Goal: Information Seeking & Learning: Find specific page/section

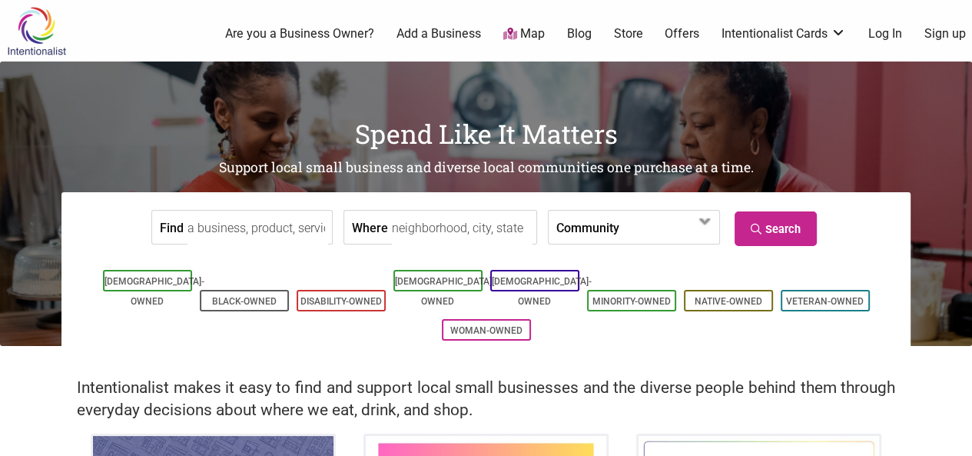
click at [248, 221] on input "Find" at bounding box center [258, 228] width 141 height 35
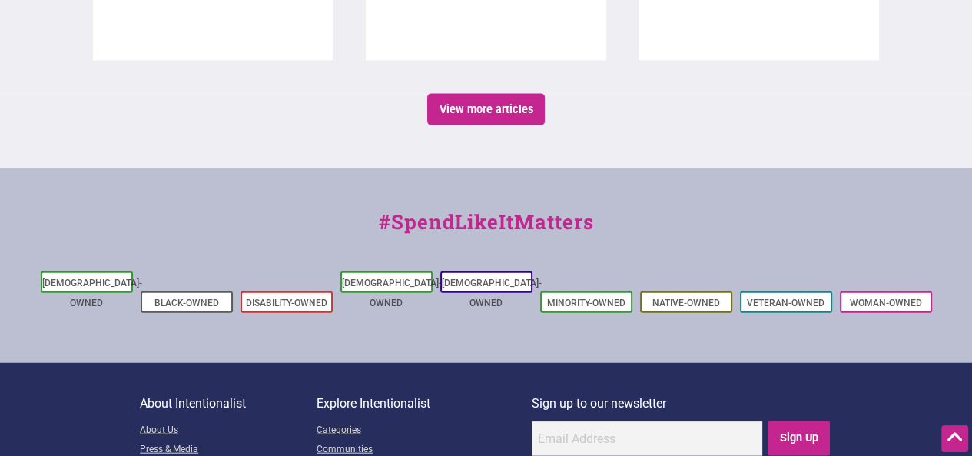
scroll to position [2826, 0]
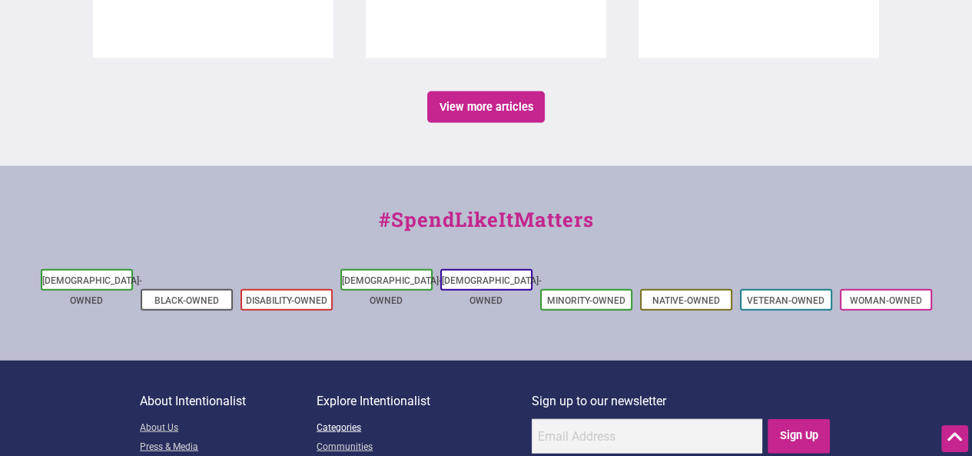
click at [345, 419] on link "Categories" at bounding box center [424, 428] width 215 height 19
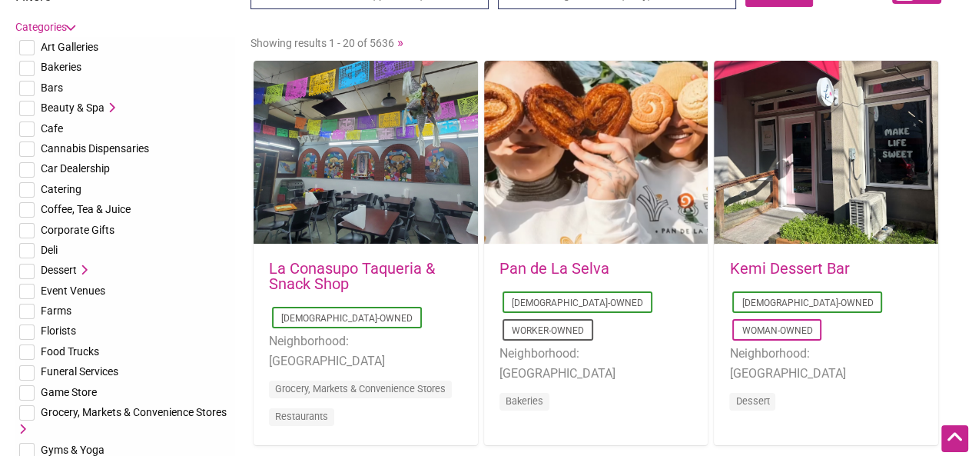
scroll to position [107, 0]
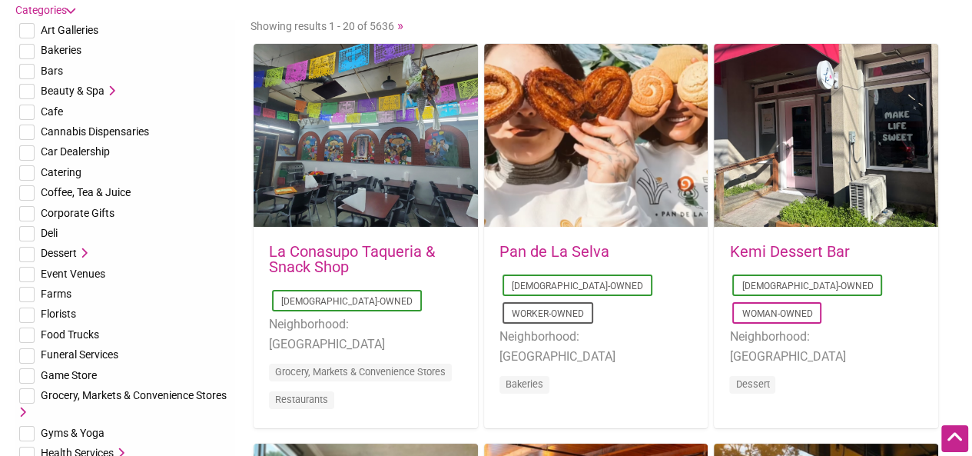
click at [112, 87] on icon at bounding box center [110, 90] width 11 height 11
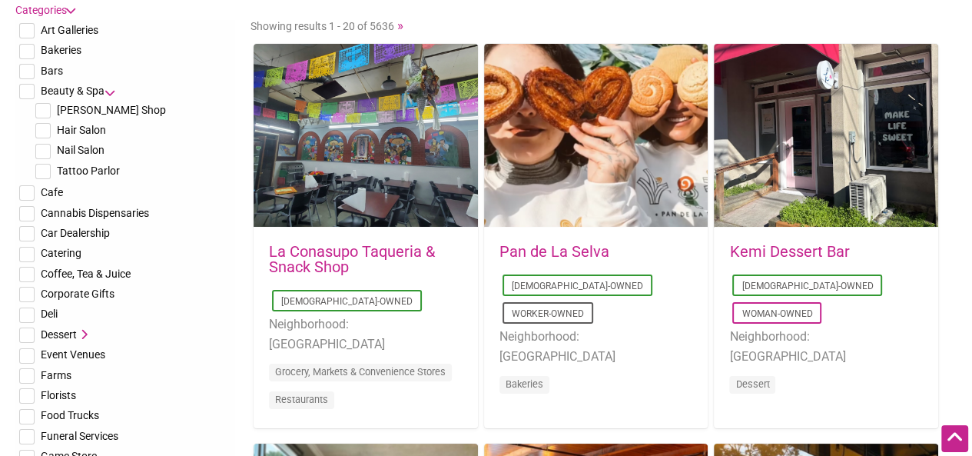
click at [47, 133] on input "checkbox" at bounding box center [42, 130] width 15 height 15
checkbox input "true"
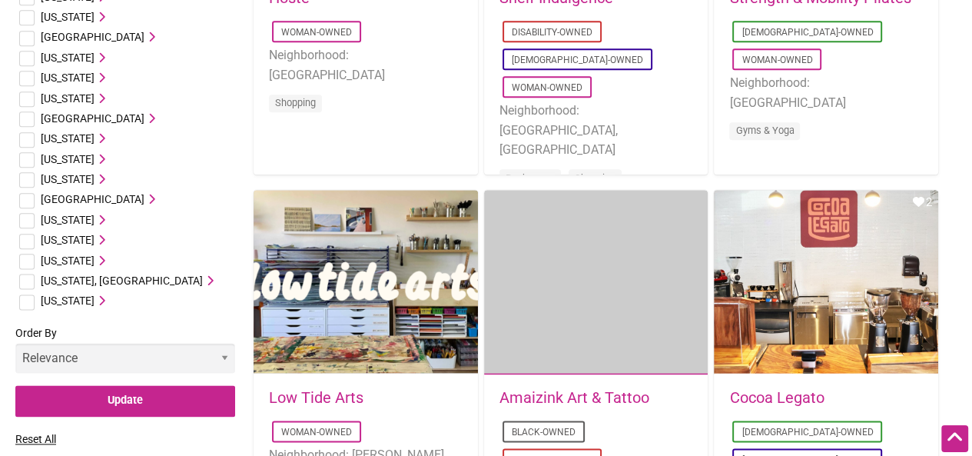
scroll to position [1554, 0]
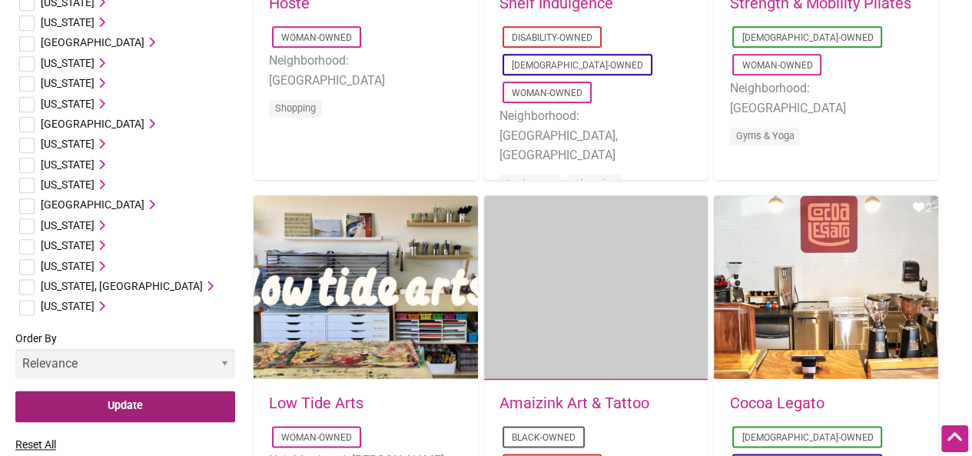
click at [134, 404] on input "Update" at bounding box center [125, 406] width 220 height 32
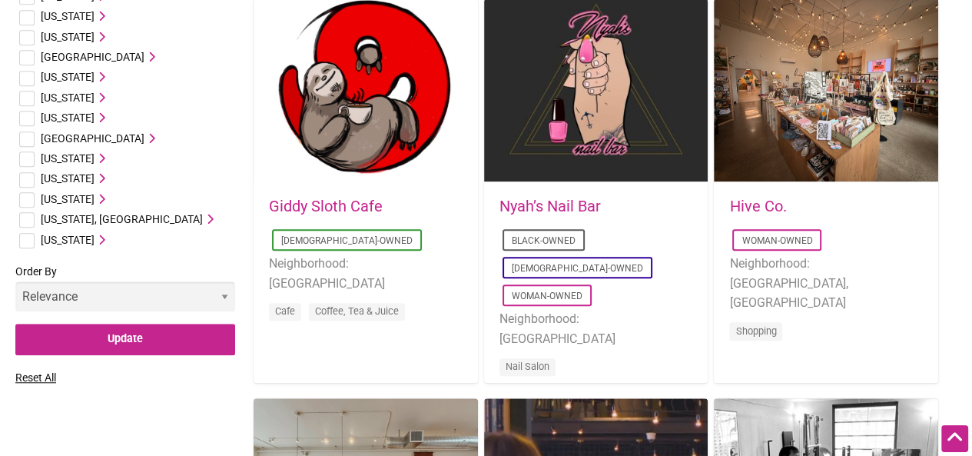
scroll to position [949, 0]
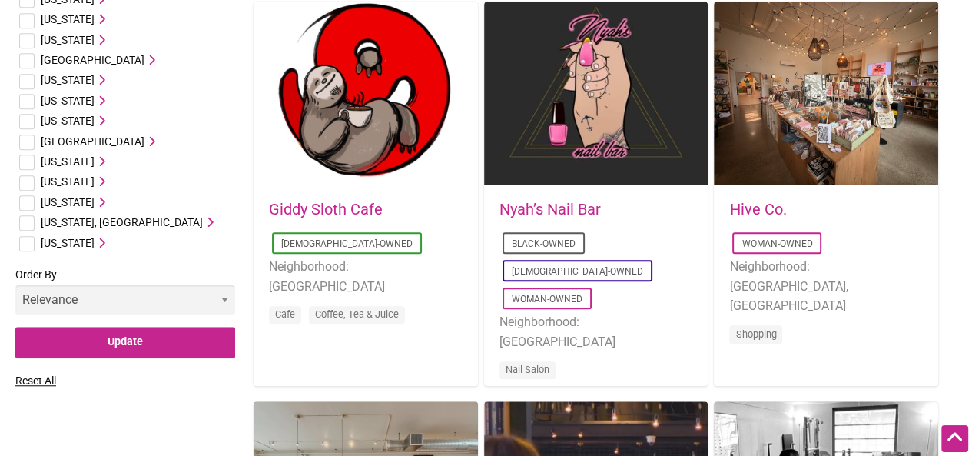
click at [83, 293] on select "Relevance Alphabetical Newest" at bounding box center [125, 299] width 220 height 30
click at [88, 301] on select "Relevance Alphabetical Newest" at bounding box center [125, 299] width 220 height 30
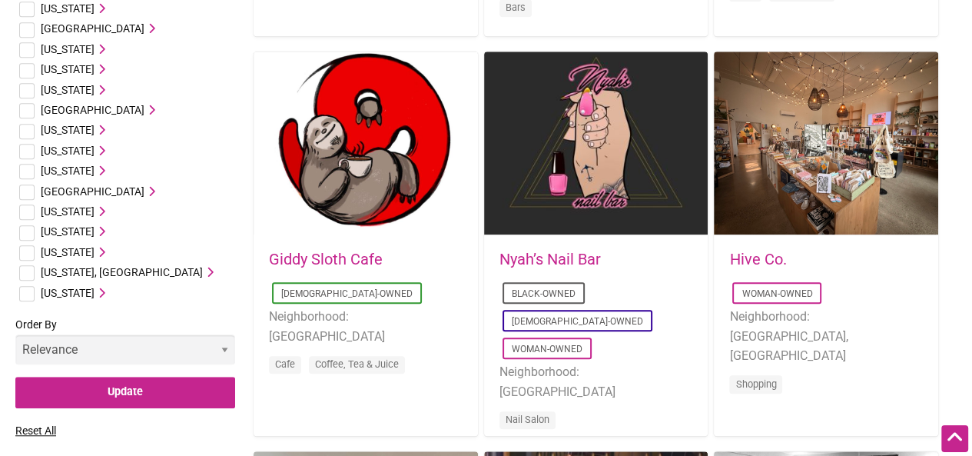
scroll to position [901, 0]
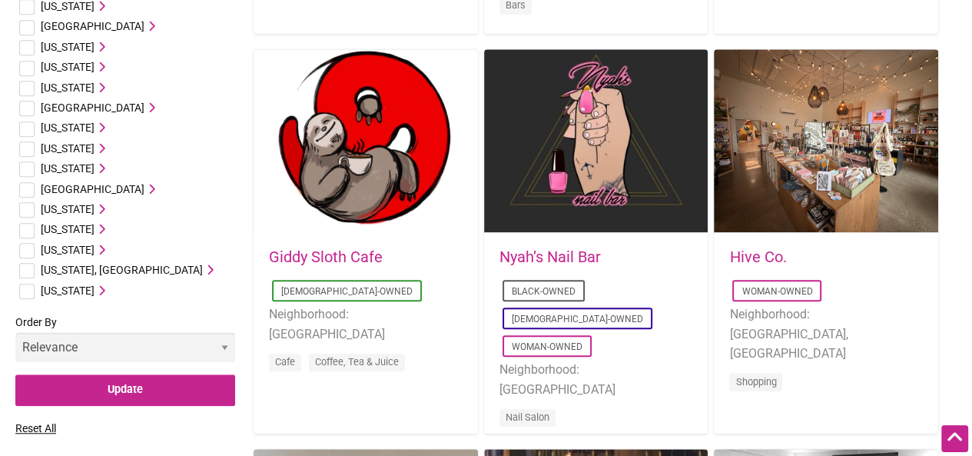
click at [103, 253] on icon at bounding box center [100, 249] width 11 height 11
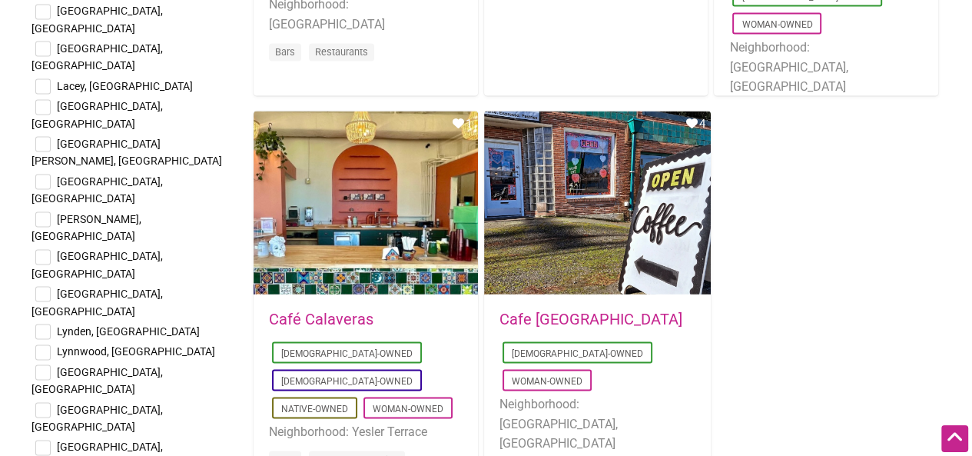
scroll to position [2444, 0]
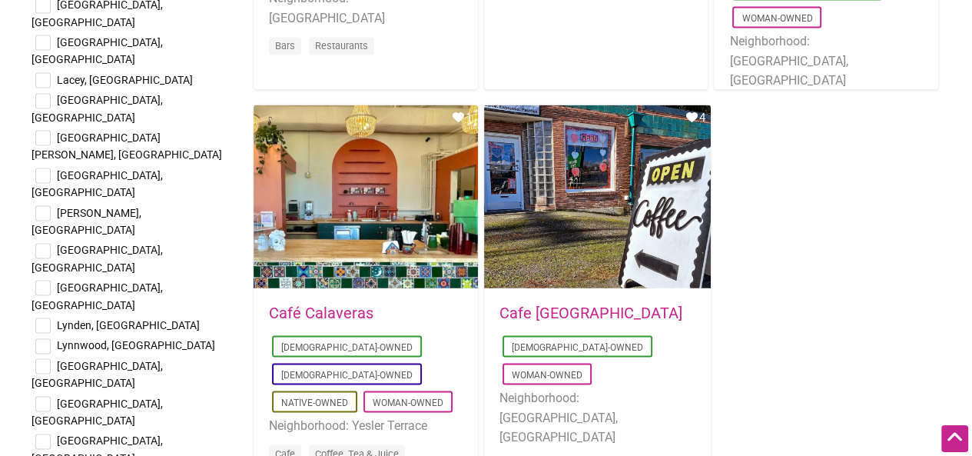
checkbox input "true"
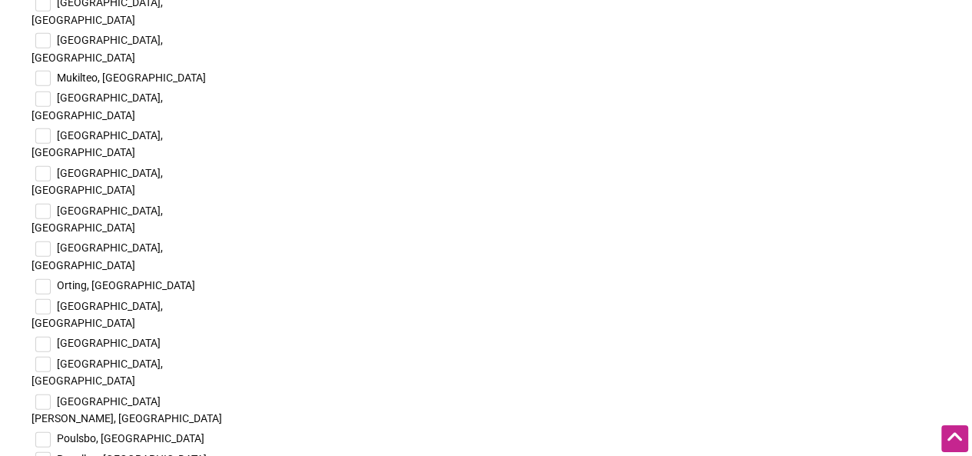
scroll to position [3115, 0]
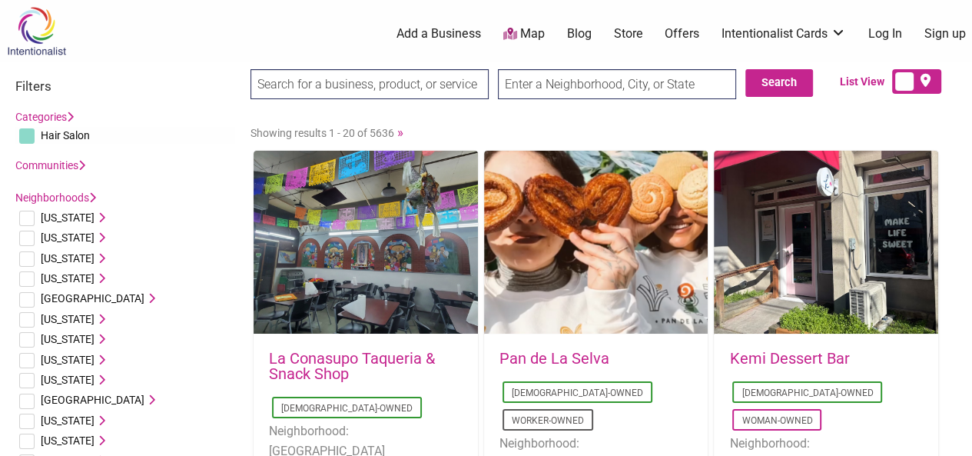
click at [397, 78] on input "search" at bounding box center [370, 84] width 238 height 30
click at [514, 35] on icon at bounding box center [510, 34] width 14 height 12
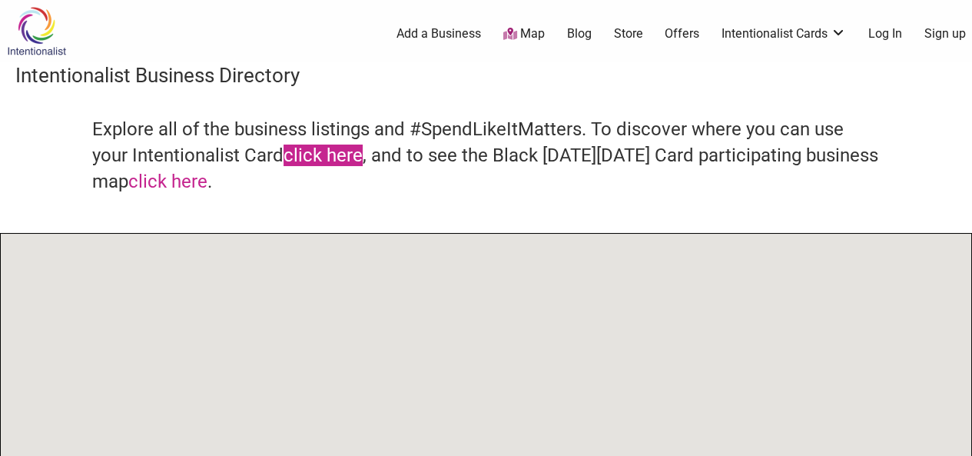
click at [347, 164] on link "click here" at bounding box center [323, 156] width 79 height 22
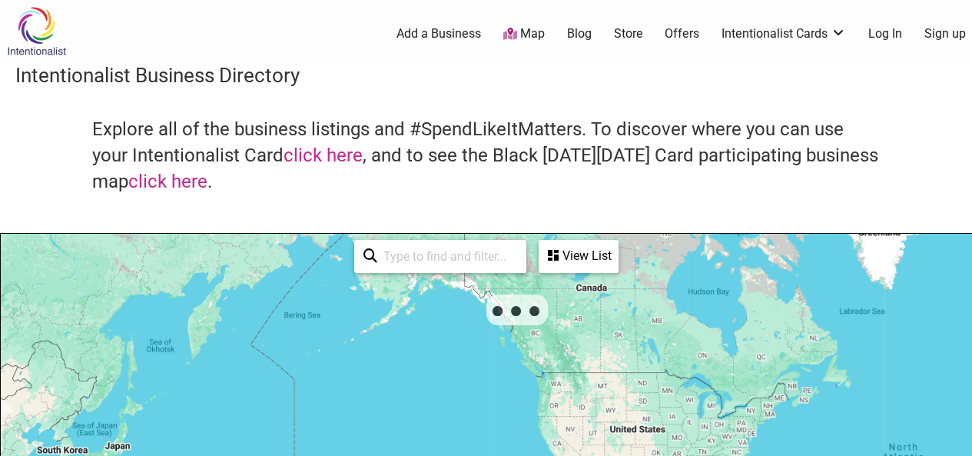
drag, startPoint x: 349, startPoint y: 364, endPoint x: 420, endPoint y: 176, distance: 201.4
click at [420, 176] on div "Intentionalist Business Directory Explore all of the business listings and #Spe…" at bounding box center [486, 446] width 972 height 771
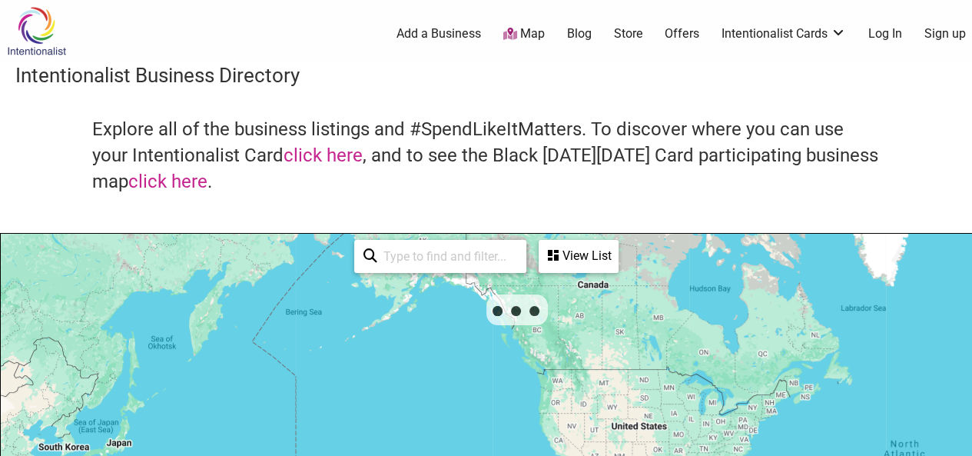
click at [469, 256] on input "search" at bounding box center [447, 256] width 140 height 30
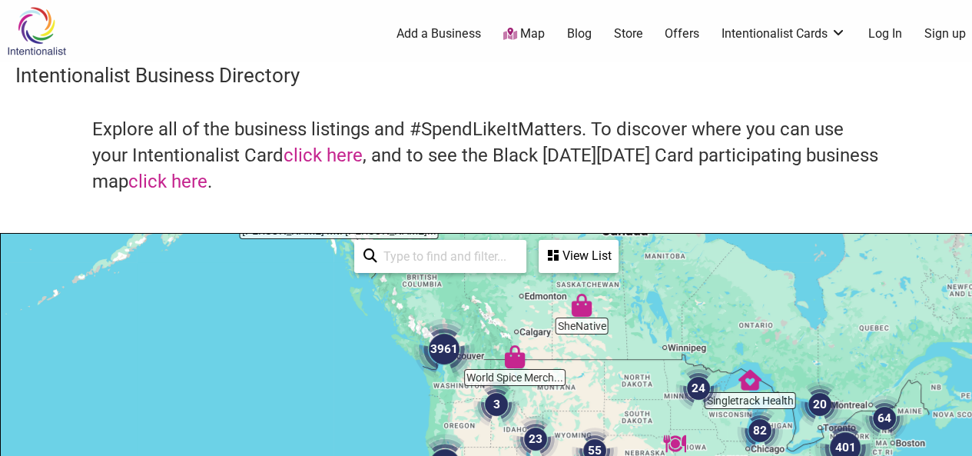
drag, startPoint x: 490, startPoint y: 394, endPoint x: 547, endPoint y: 242, distance: 162.2
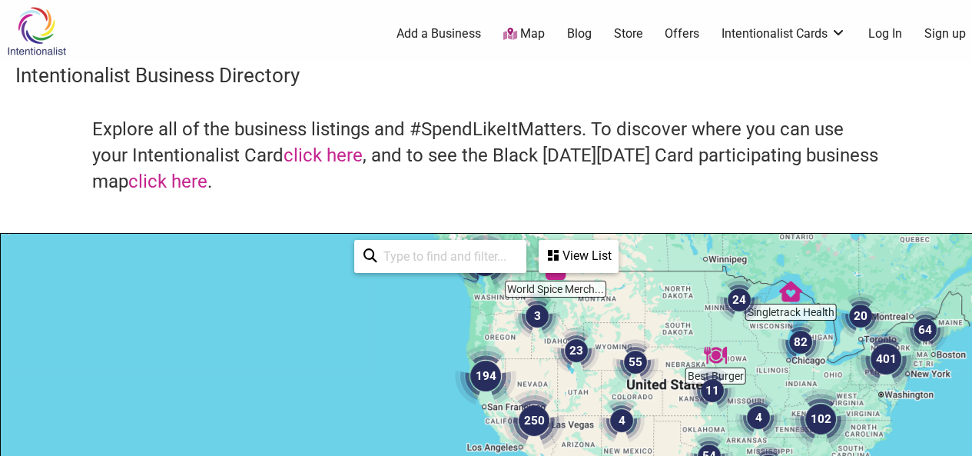
click at [473, 250] on input "search" at bounding box center [447, 256] width 140 height 30
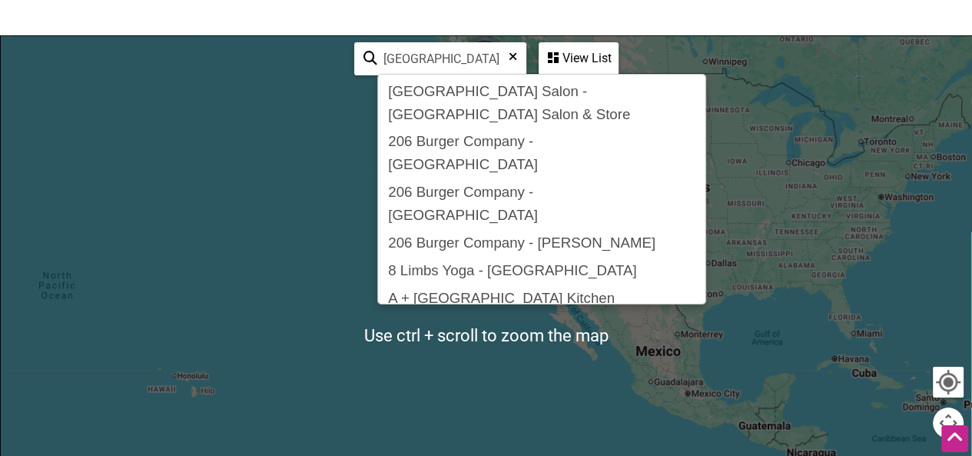
scroll to position [108, 0]
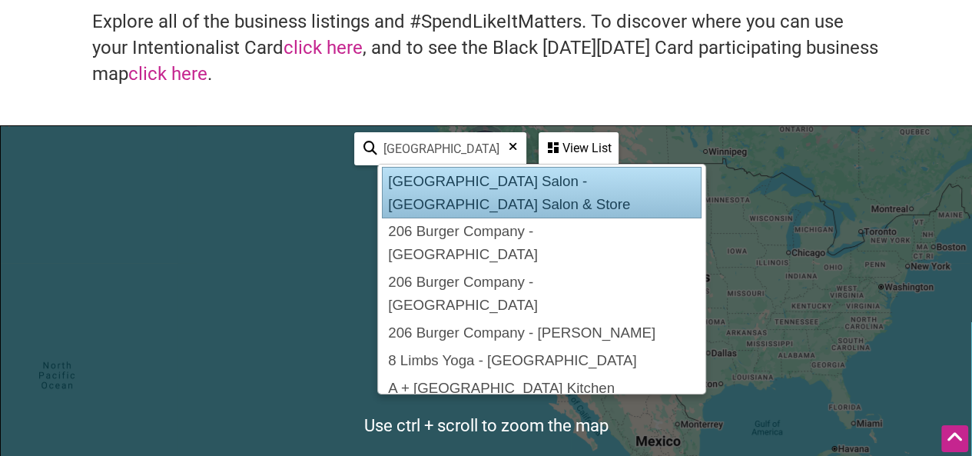
click at [630, 121] on div "Explore all of the business listings and #SpendLikeItMatters. To discover where…" at bounding box center [486, 66] width 942 height 115
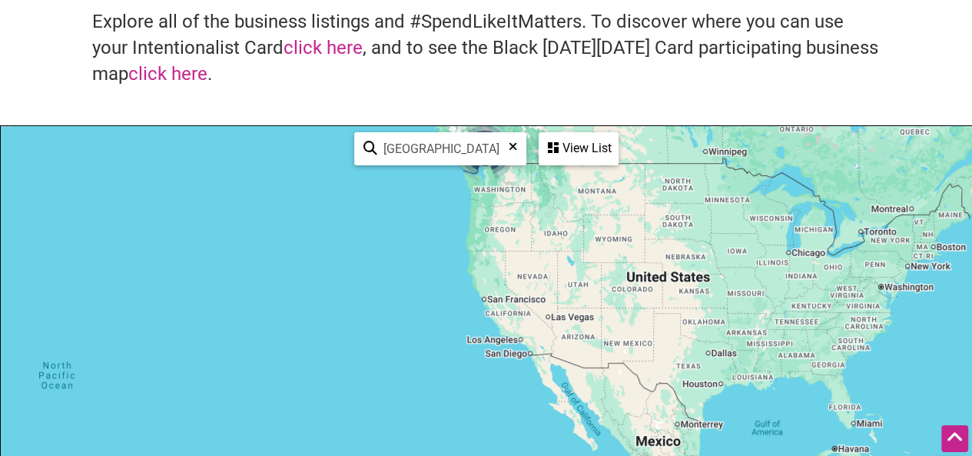
click at [574, 144] on div "View List" at bounding box center [578, 148] width 77 height 29
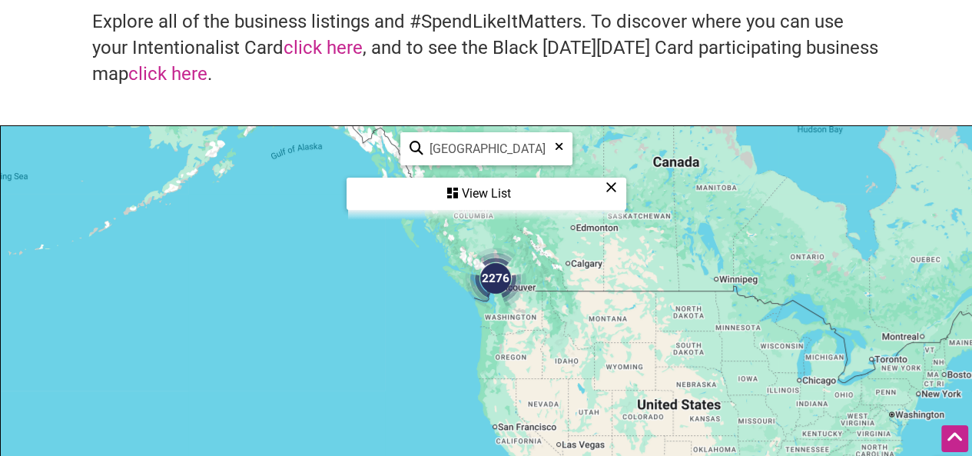
drag, startPoint x: 537, startPoint y: 267, endPoint x: 554, endPoint y: 403, distance: 137.1
click at [554, 403] on div at bounding box center [486, 425] width 971 height 598
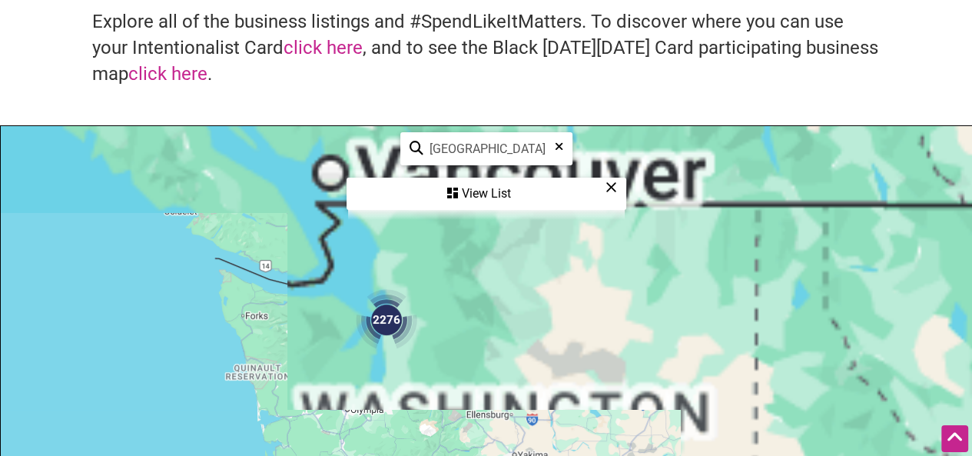
drag, startPoint x: 556, startPoint y: 277, endPoint x: 606, endPoint y: 427, distance: 158.2
click at [606, 427] on div at bounding box center [486, 425] width 971 height 598
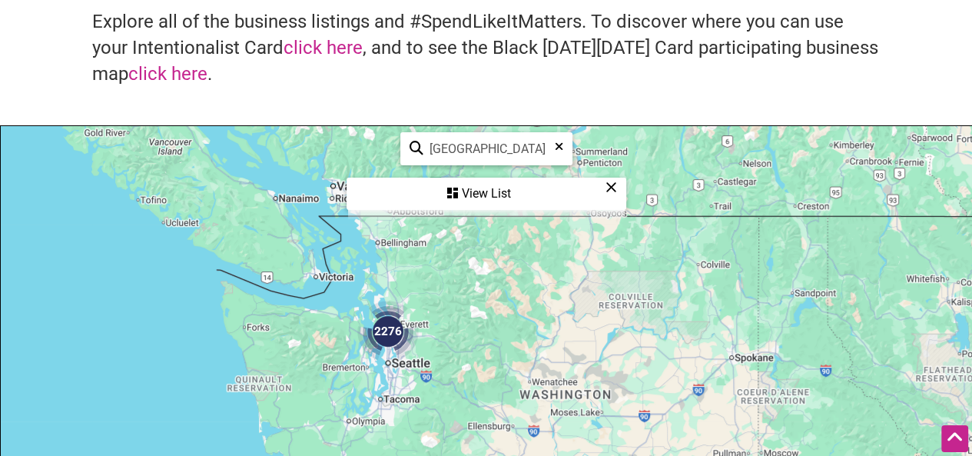
click at [613, 187] on icon at bounding box center [612, 187] width 12 height 1
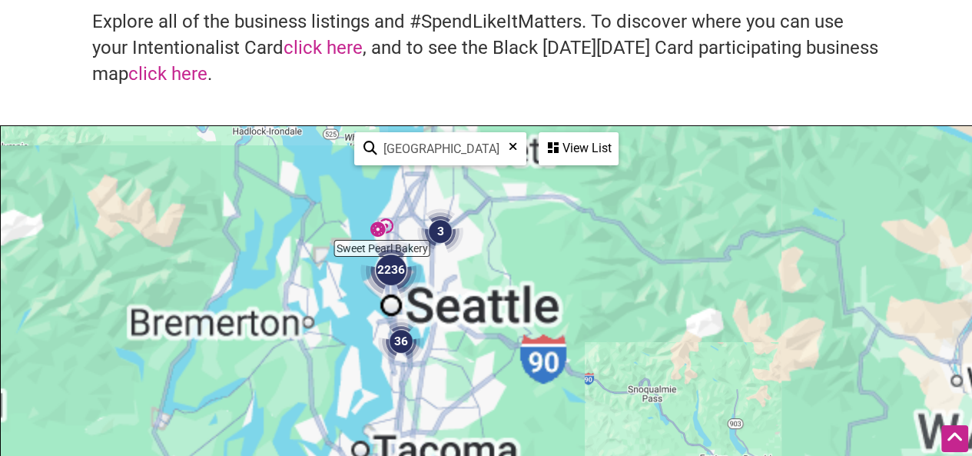
drag, startPoint x: 392, startPoint y: 414, endPoint x: 417, endPoint y: 261, distance: 155.1
click at [417, 261] on img "2236" at bounding box center [391, 270] width 74 height 74
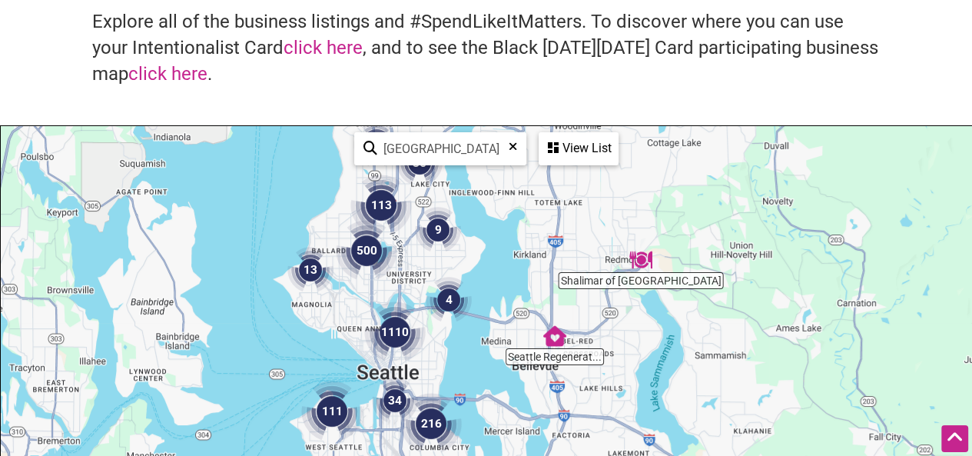
click at [443, 134] on input "seattle" at bounding box center [446, 149] width 139 height 30
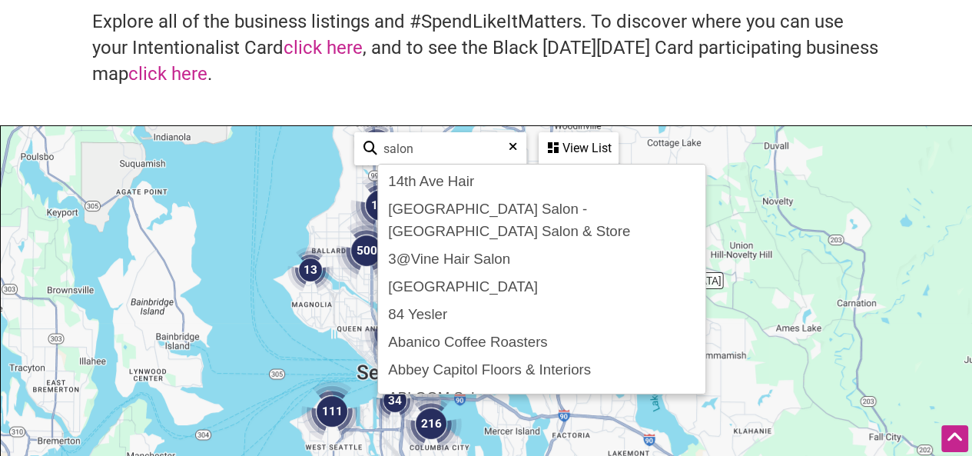
type input "salon"
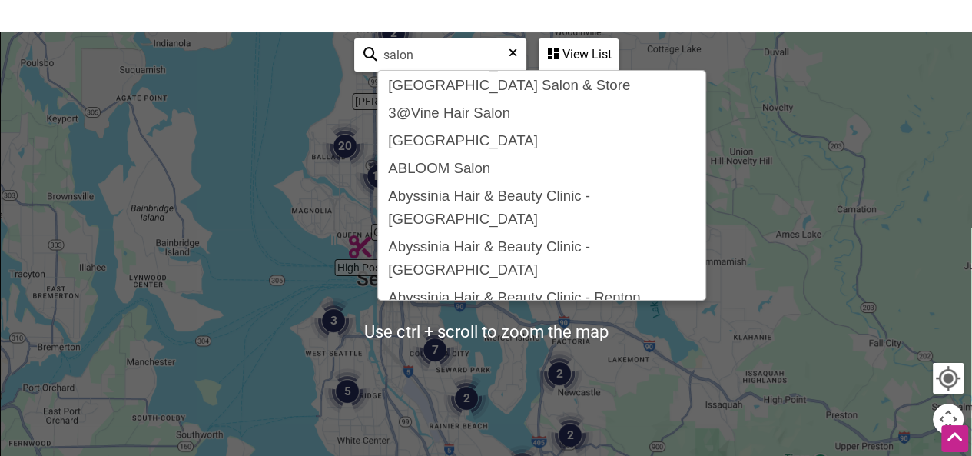
scroll to position [52, 0]
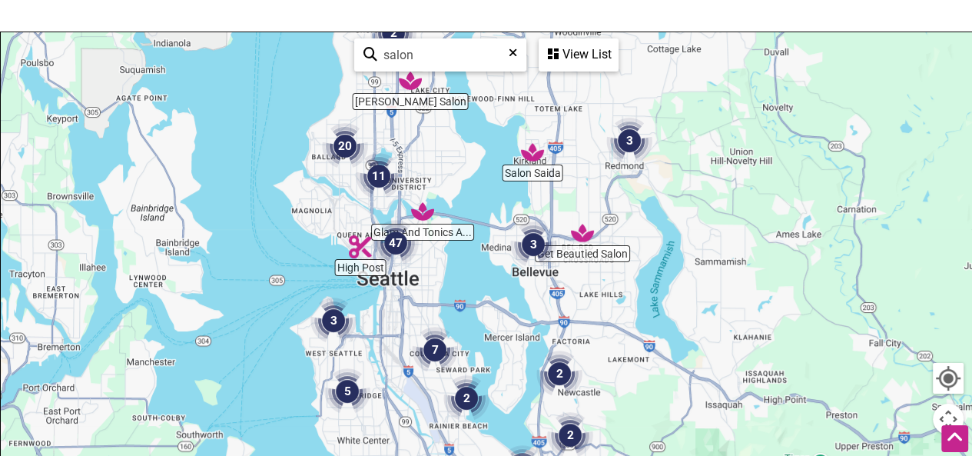
click at [972, 133] on div "To navigate the map with touch gestures double-tap and hold your finger on the …" at bounding box center [486, 332] width 972 height 600
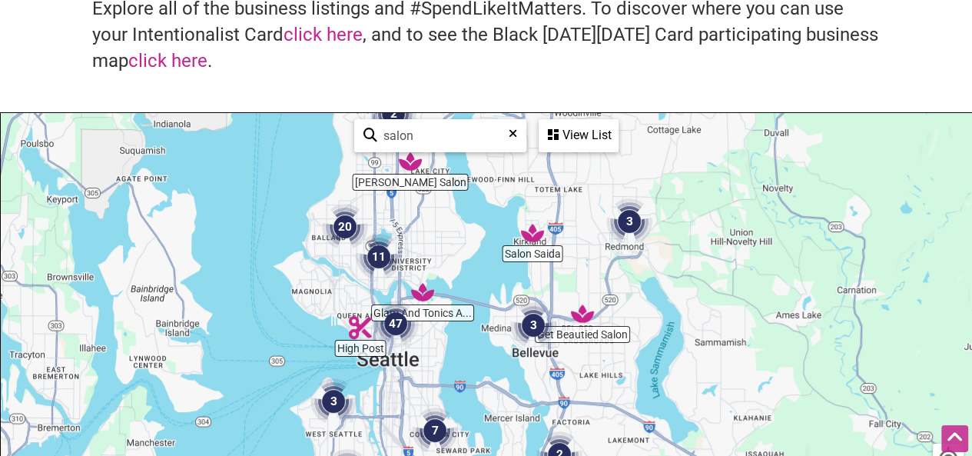
scroll to position [121, 0]
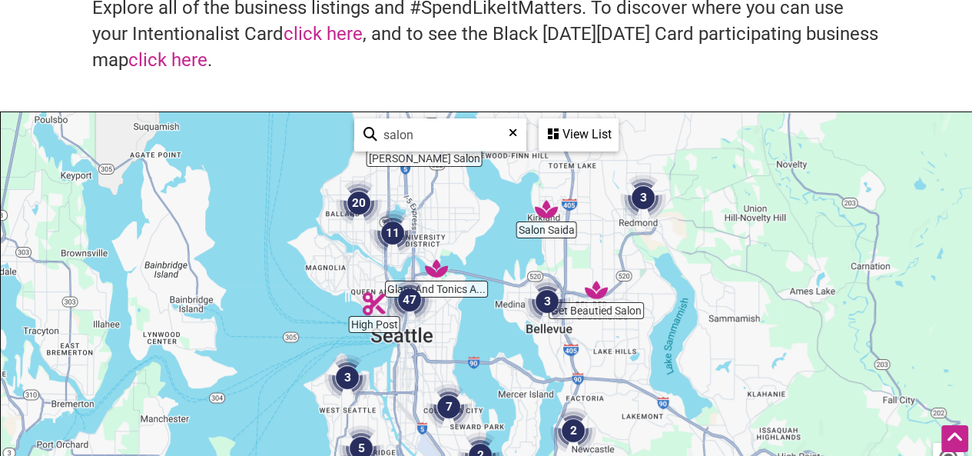
drag, startPoint x: 387, startPoint y: 351, endPoint x: 420, endPoint y: 287, distance: 70.8
click at [420, 287] on img "47" at bounding box center [409, 300] width 58 height 58
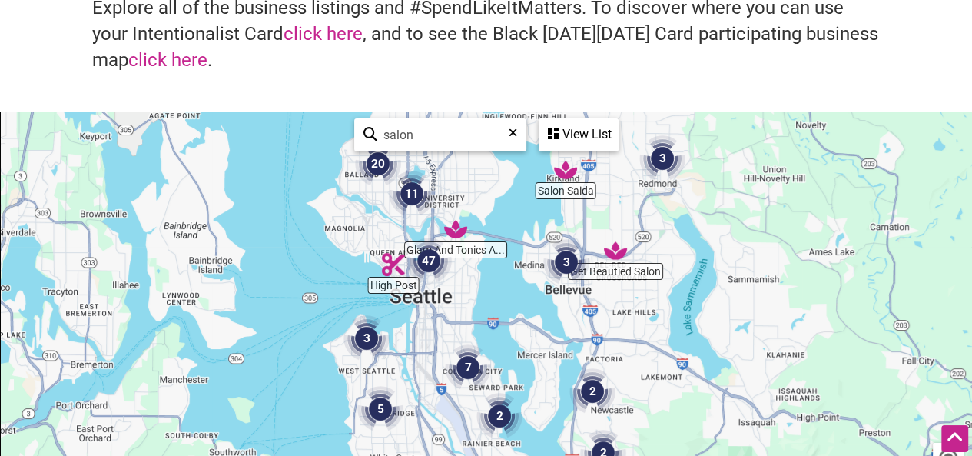
click at [390, 266] on img "High Post" at bounding box center [393, 264] width 35 height 35
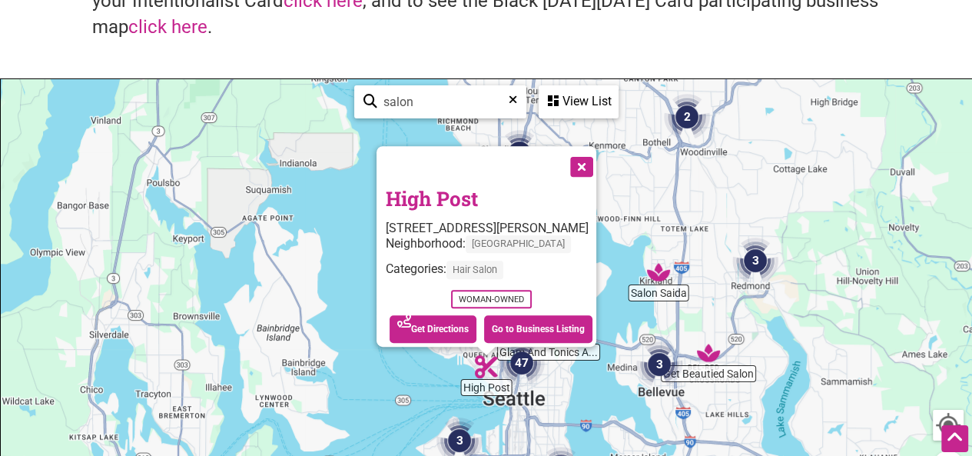
scroll to position [155, 0]
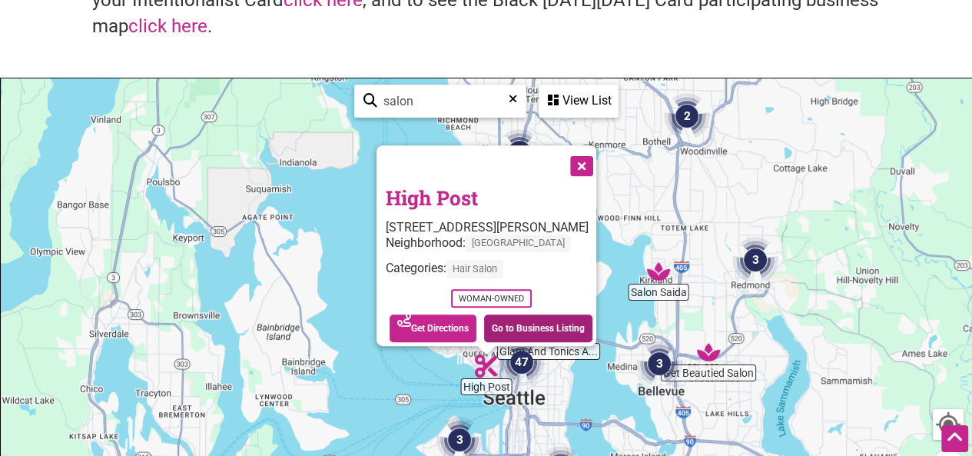
click at [563, 326] on link "Go to Business Listing" at bounding box center [538, 328] width 108 height 28
click at [595, 162] on button "Close" at bounding box center [580, 164] width 38 height 38
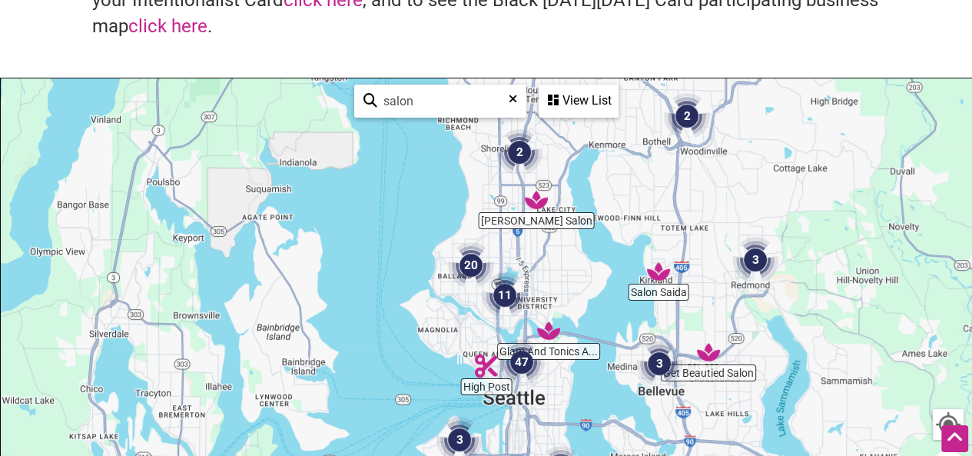
click at [507, 293] on img "11" at bounding box center [505, 295] width 58 height 58
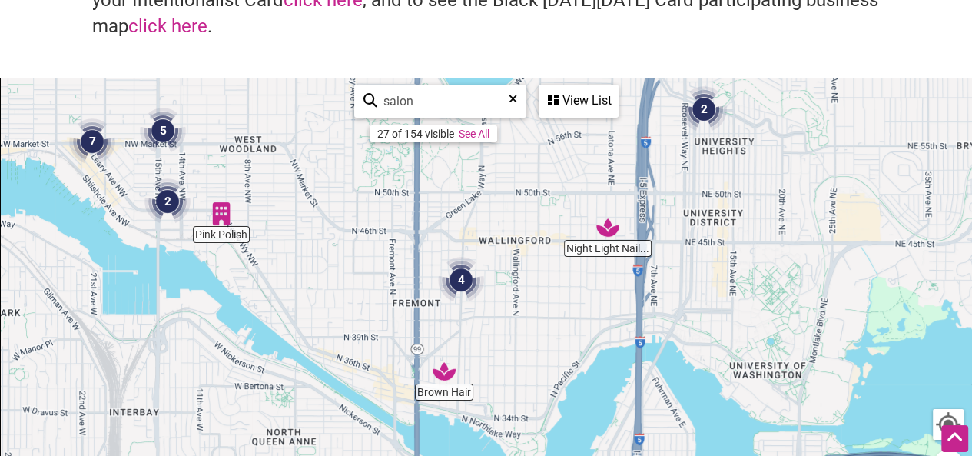
click at [164, 195] on img "2" at bounding box center [167, 201] width 58 height 58
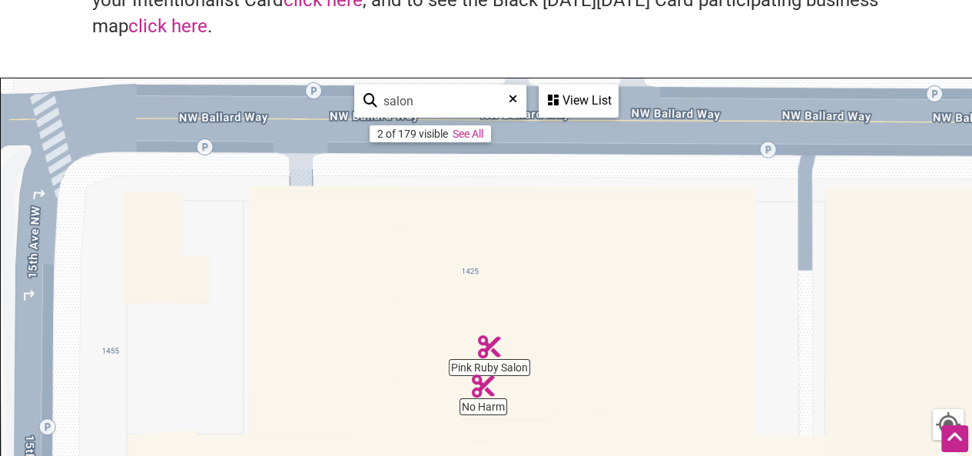
click at [484, 387] on img "No Harm" at bounding box center [483, 385] width 35 height 35
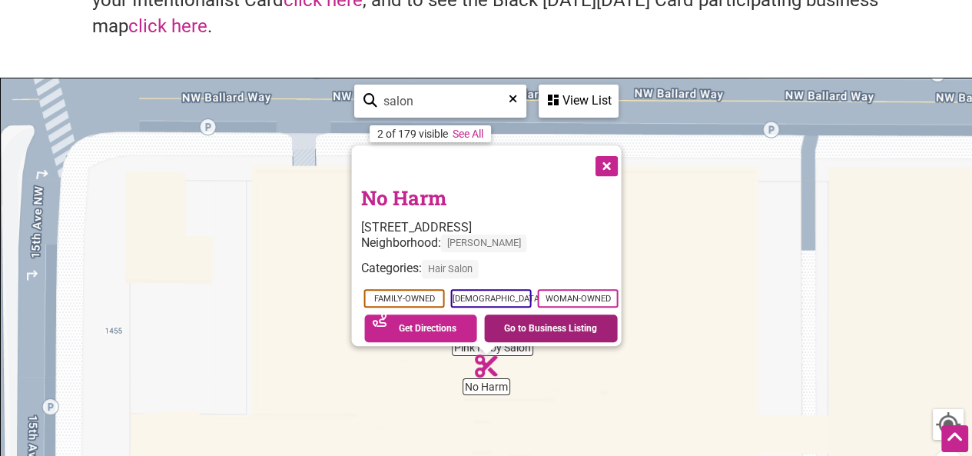
click at [505, 314] on link "Go to Business Listing" at bounding box center [551, 328] width 134 height 28
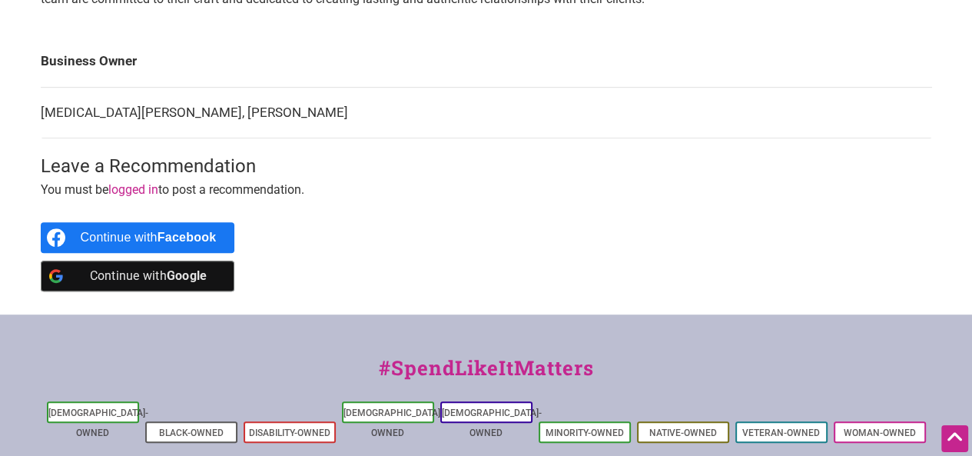
scroll to position [658, 0]
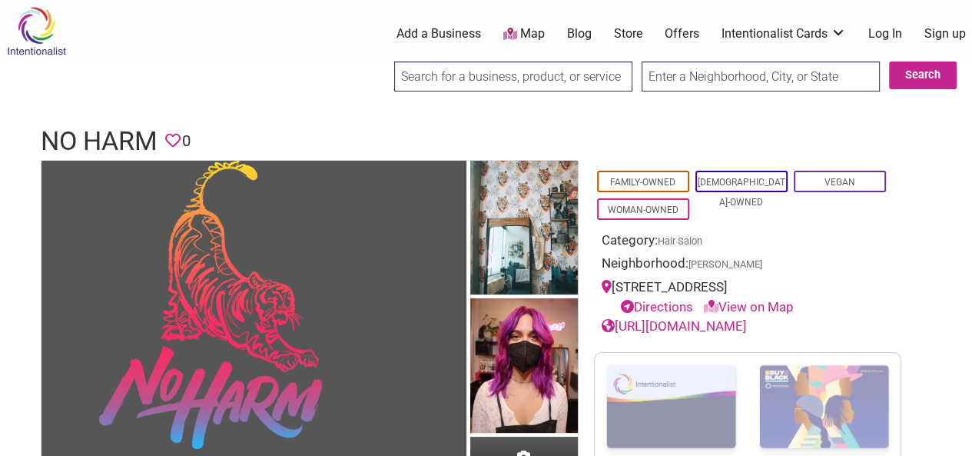
click at [55, 21] on img at bounding box center [36, 31] width 73 height 50
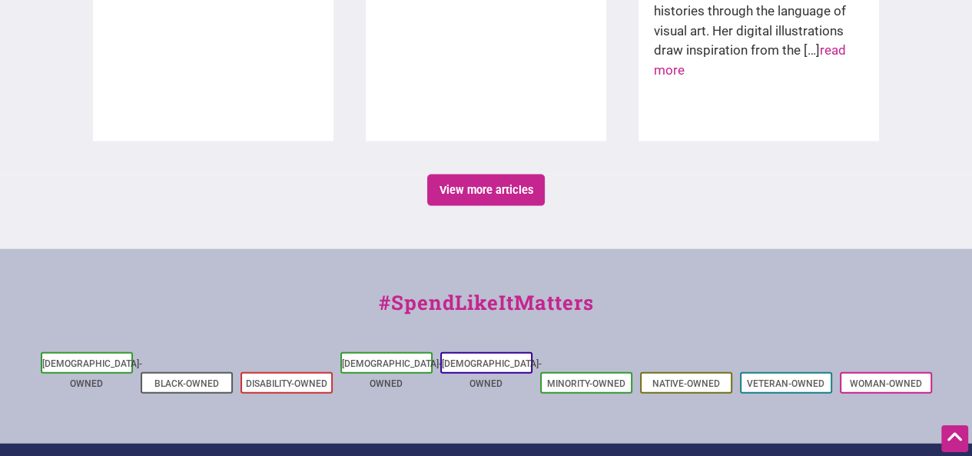
scroll to position [2849, 0]
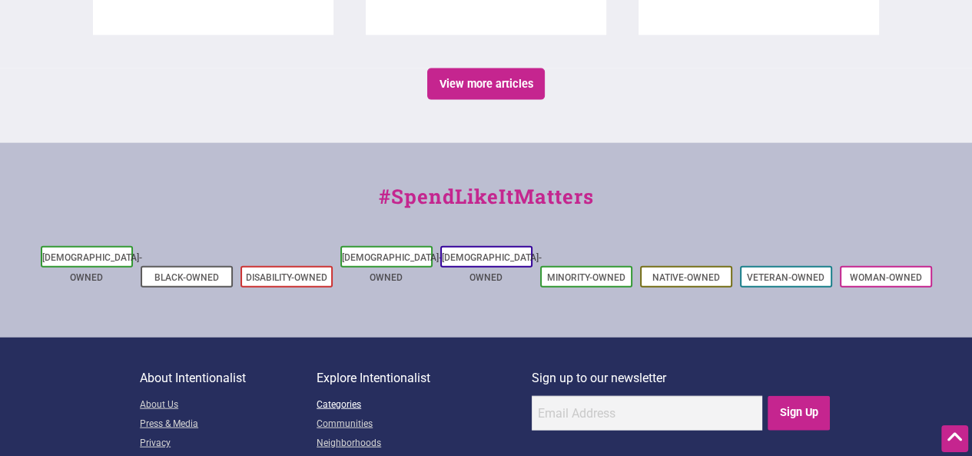
click at [335, 396] on link "Categories" at bounding box center [424, 405] width 215 height 19
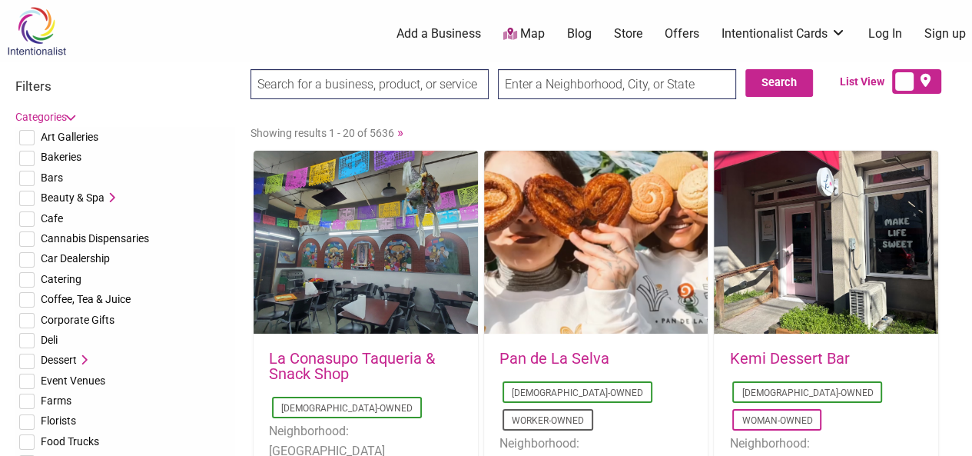
click at [457, 79] on input "search" at bounding box center [370, 84] width 238 height 30
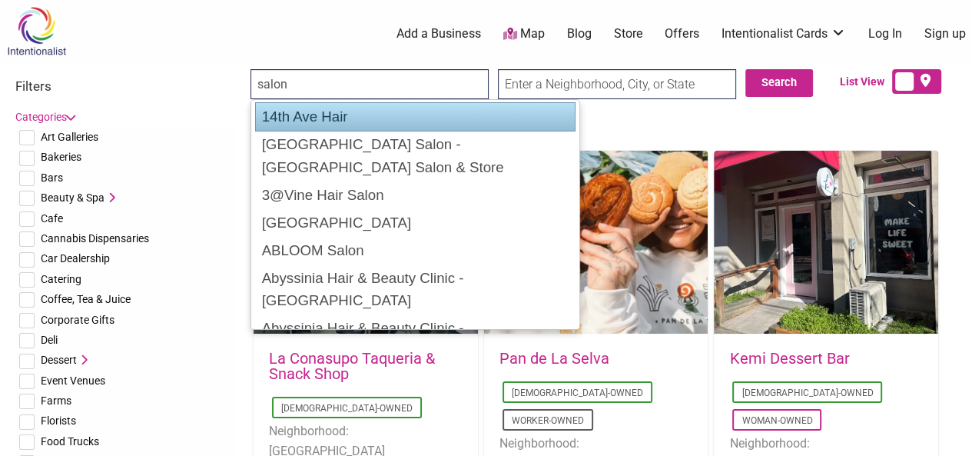
click at [403, 118] on div "14th Ave Hair" at bounding box center [415, 116] width 321 height 29
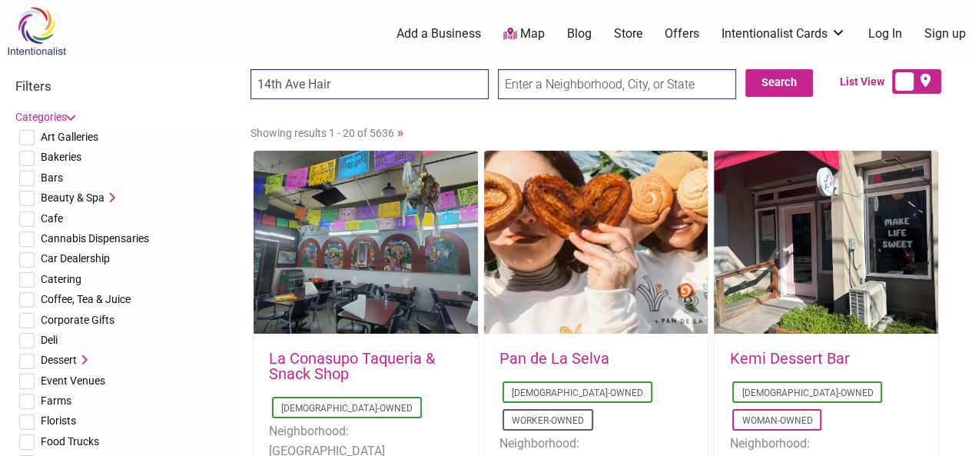
type input "14th Ave Hair"
click at [436, 79] on input "14th Ave Hair" at bounding box center [370, 84] width 238 height 30
click at [399, 135] on link "»" at bounding box center [400, 132] width 6 height 15
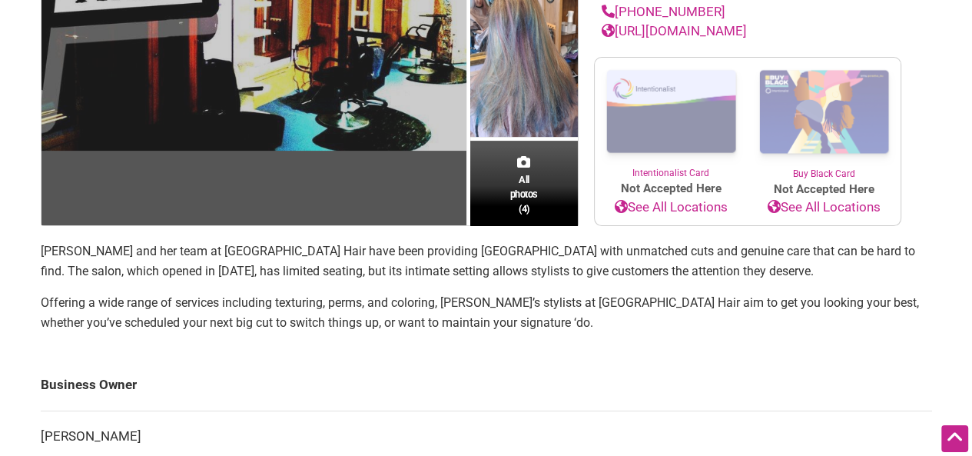
scroll to position [311, 0]
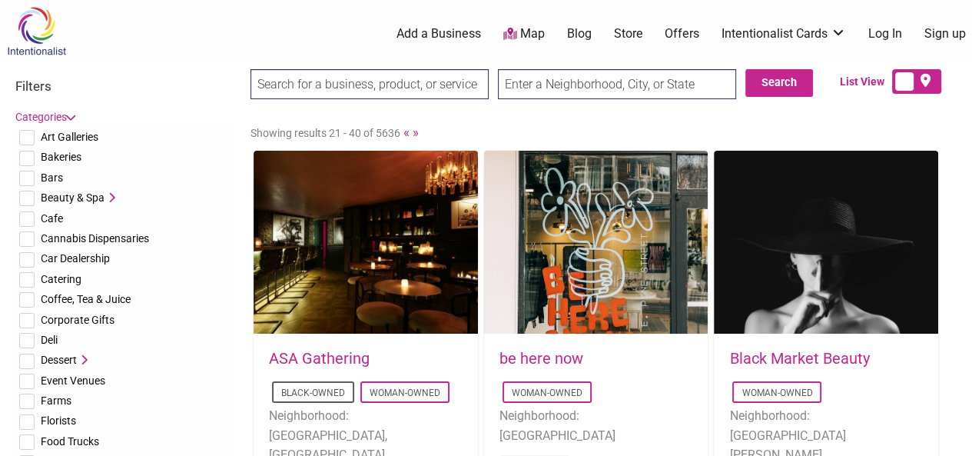
click at [372, 85] on input "search" at bounding box center [370, 84] width 238 height 30
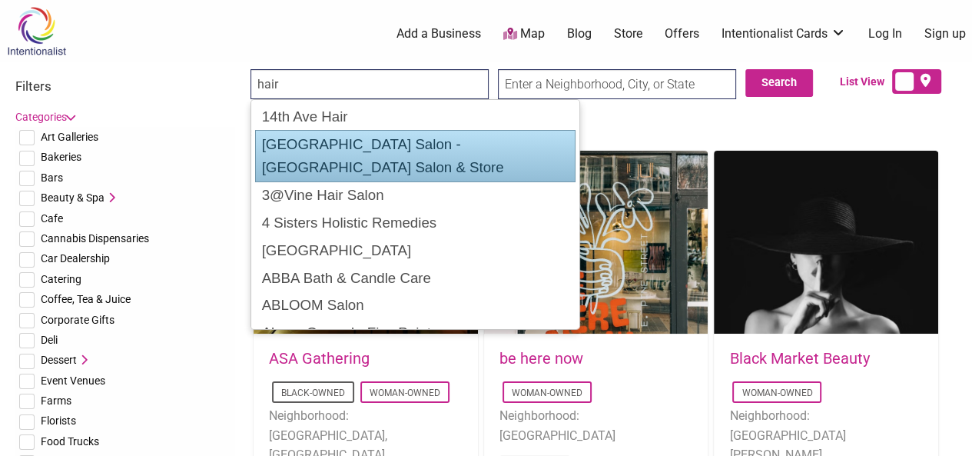
click at [410, 141] on div "19th Avenue Salon - An Aveda Salon & Store" at bounding box center [415, 156] width 321 height 52
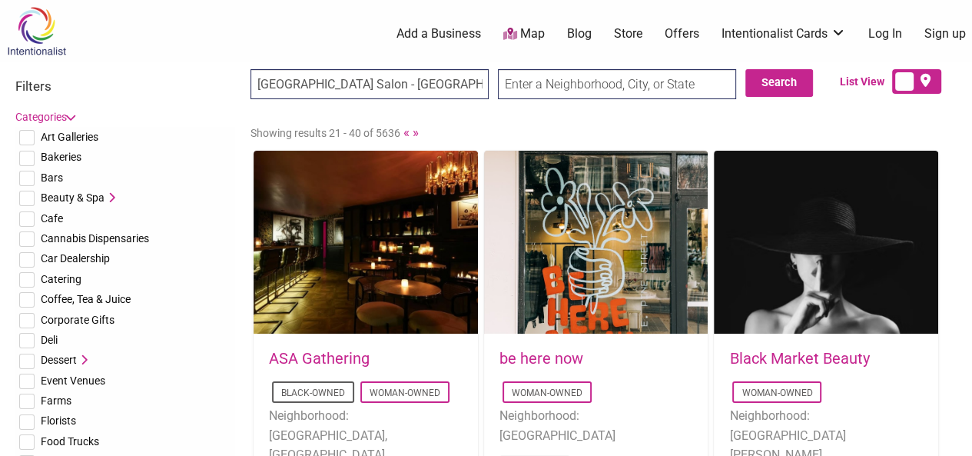
type input "19th Avenue Salon - An Aveda Salon & Store"
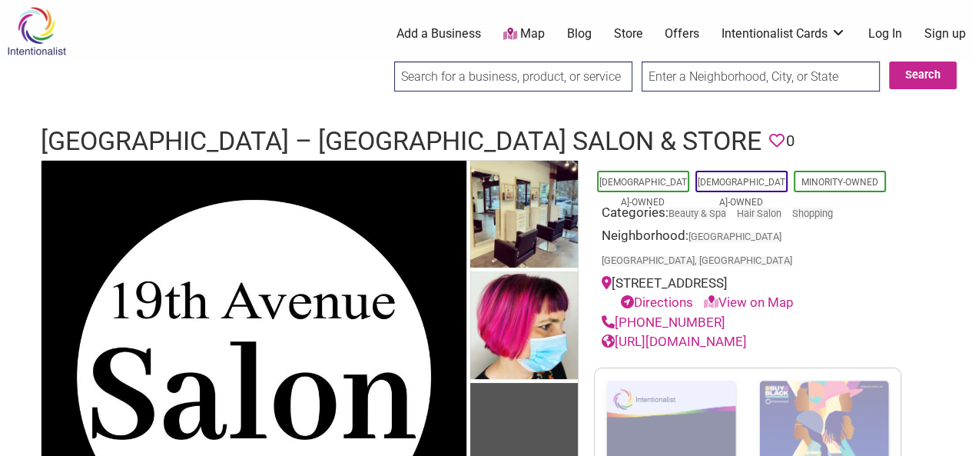
click at [470, 83] on input "search" at bounding box center [513, 76] width 238 height 30
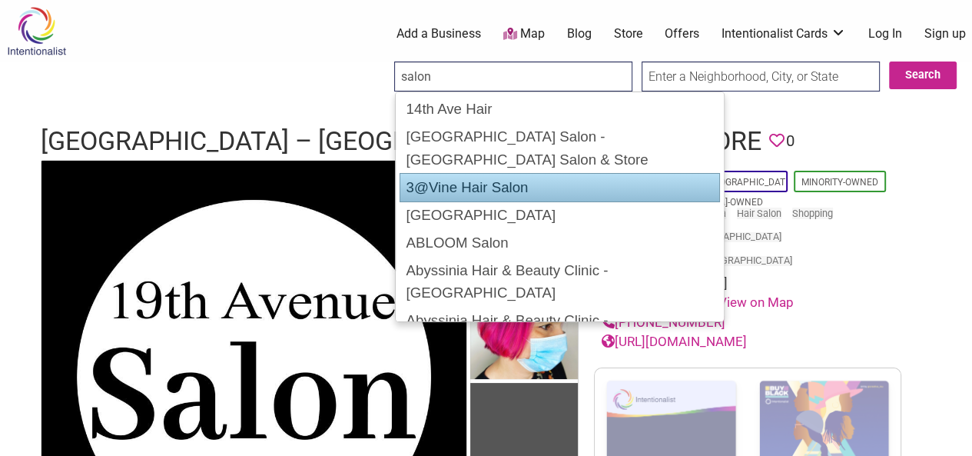
click at [472, 173] on div "3@Vine Hair Salon" at bounding box center [560, 187] width 321 height 29
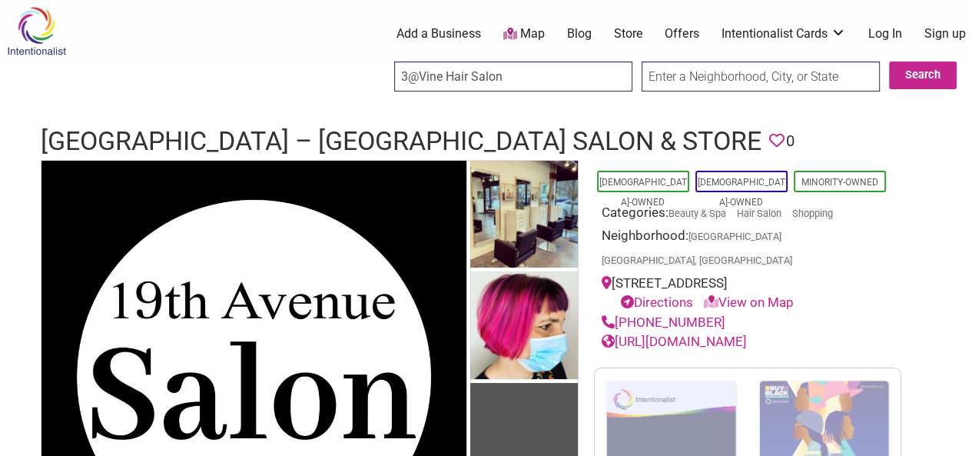
type input "3@Vine Hair Salon"
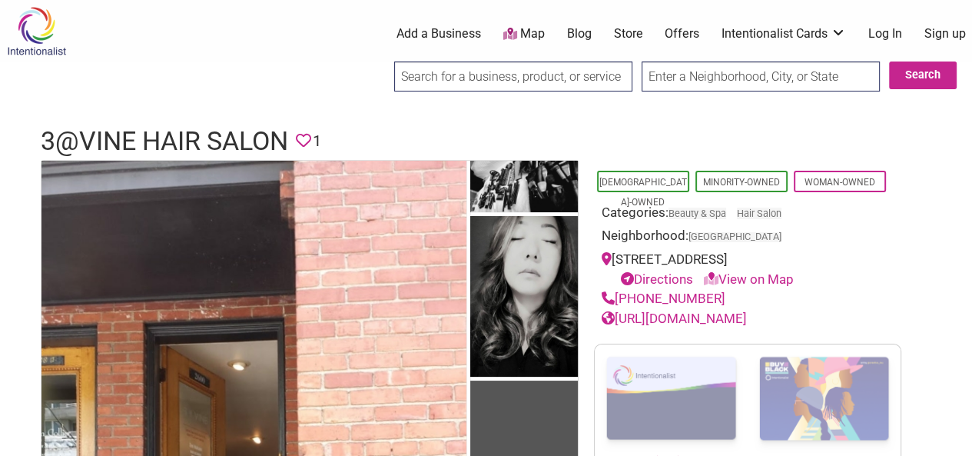
click at [892, 38] on link "Log In" at bounding box center [886, 33] width 34 height 17
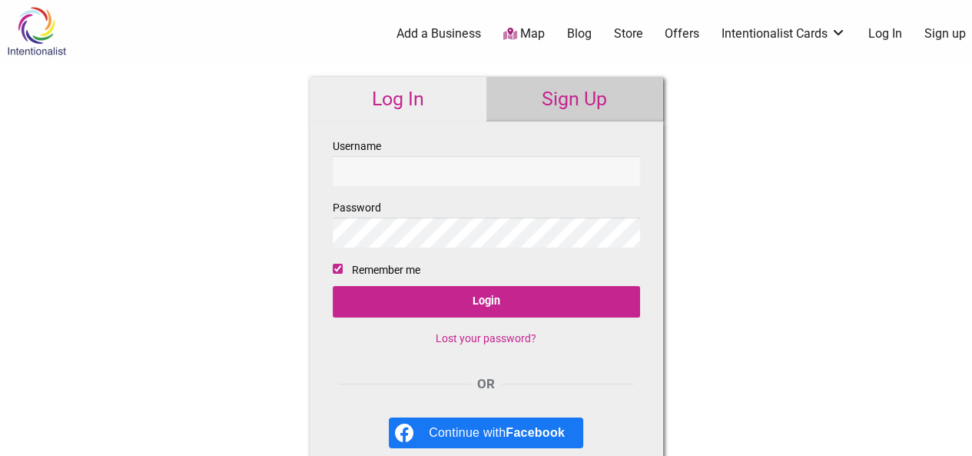
click at [449, 174] on input "Username" at bounding box center [486, 171] width 307 height 30
click at [540, 42] on link "Map" at bounding box center [524, 34] width 42 height 18
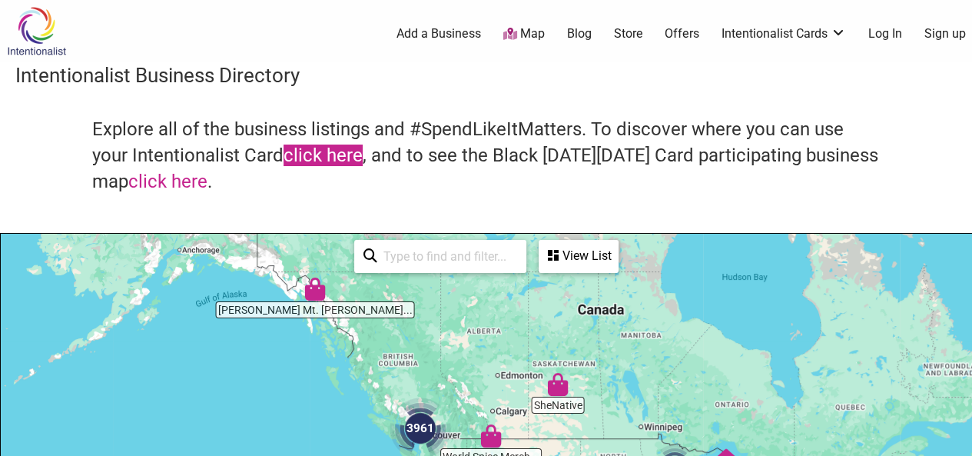
click at [325, 150] on link "click here" at bounding box center [323, 156] width 79 height 22
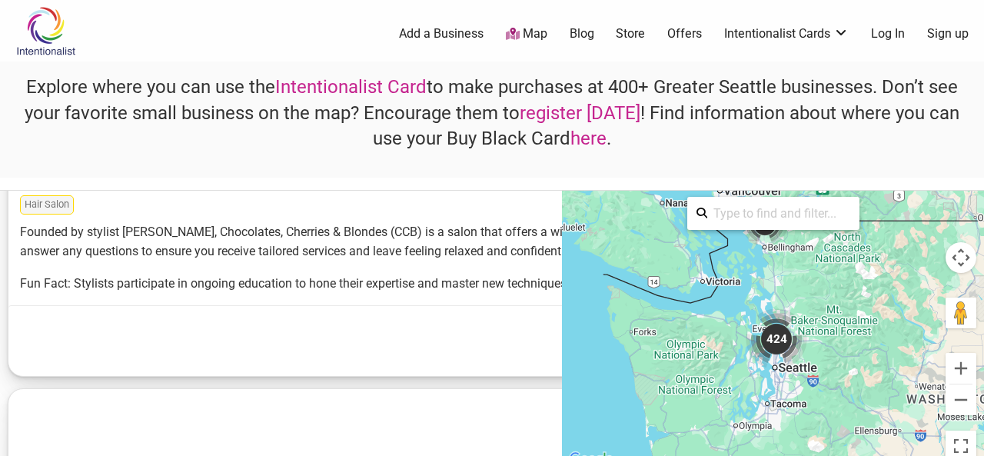
scroll to position [21559, 0]
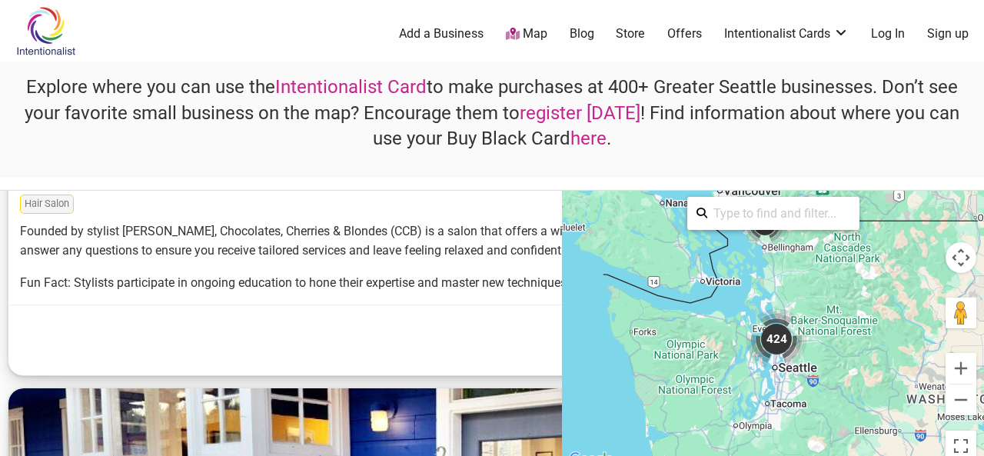
click at [146, 323] on button at bounding box center [601, 313] width 1187 height 18
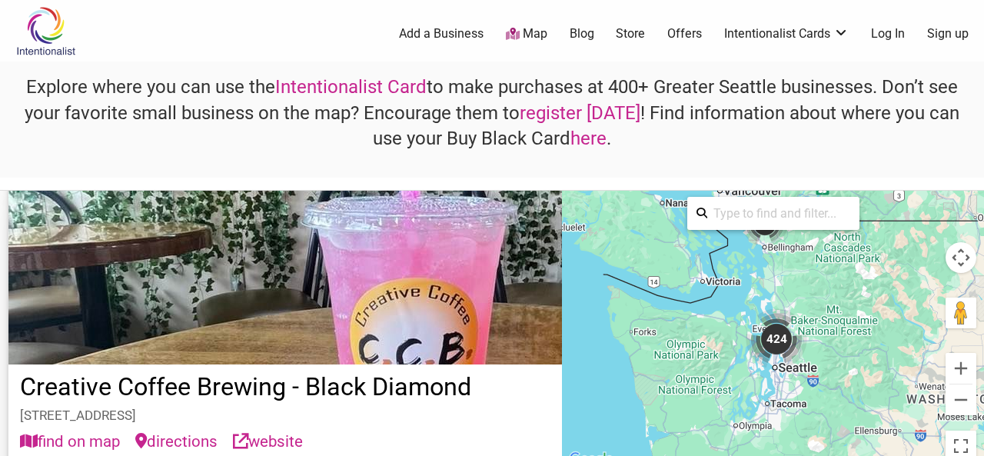
scroll to position [26857, 0]
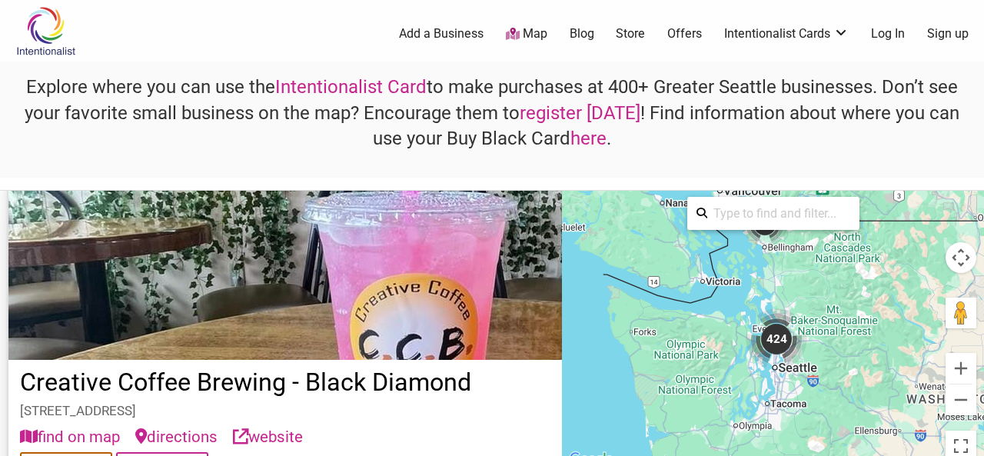
click at [169, 90] on button at bounding box center [601, 80] width 1187 height 18
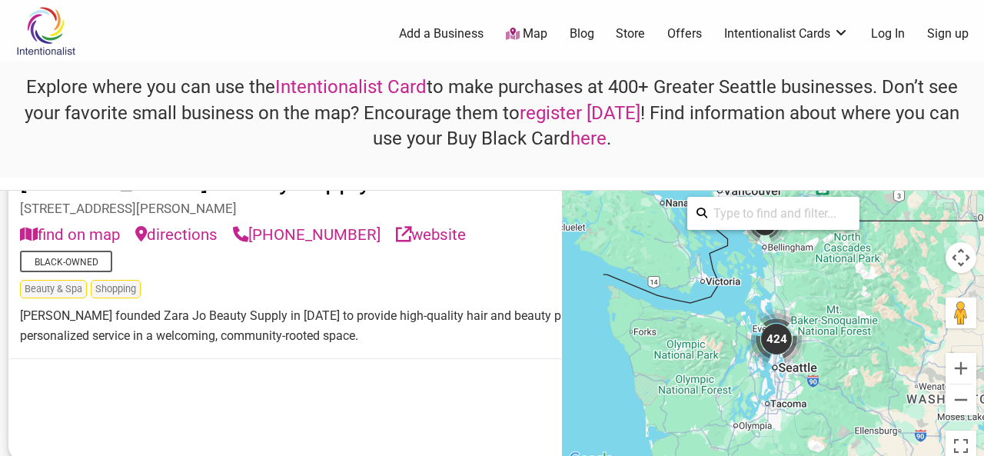
scroll to position [108080, 0]
